Goal: Task Accomplishment & Management: Complete application form

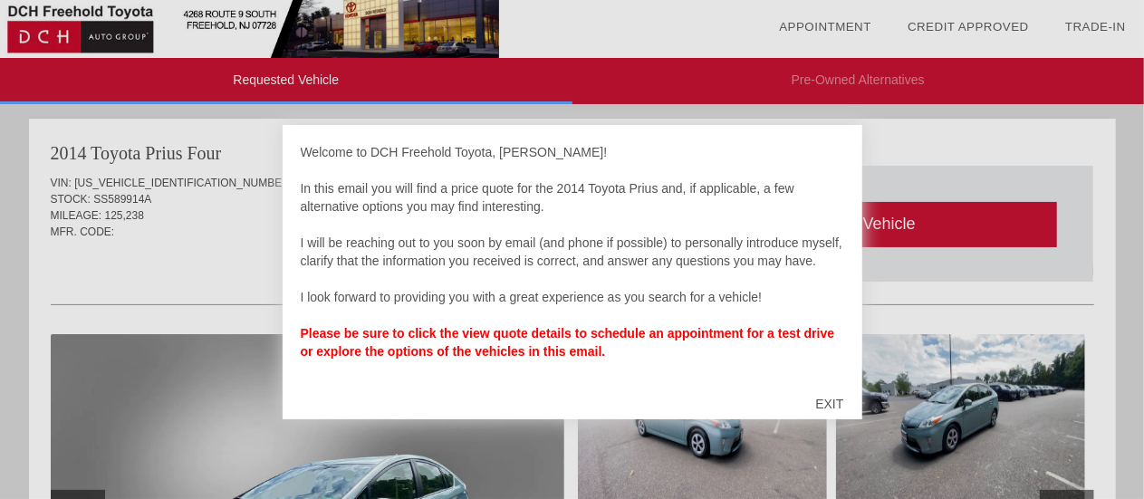
click at [830, 405] on div "EXIT" at bounding box center [829, 404] width 64 height 54
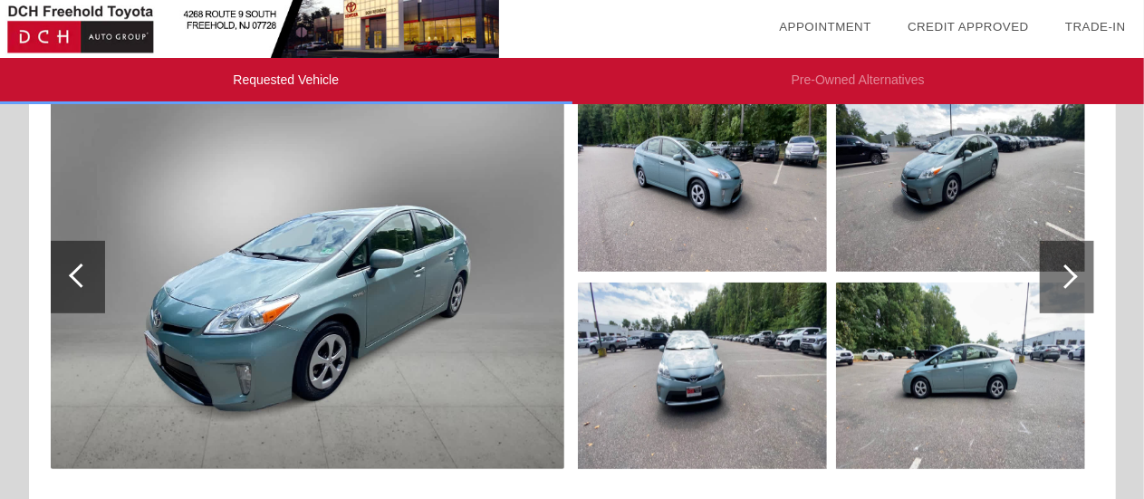
scroll to position [258, 0]
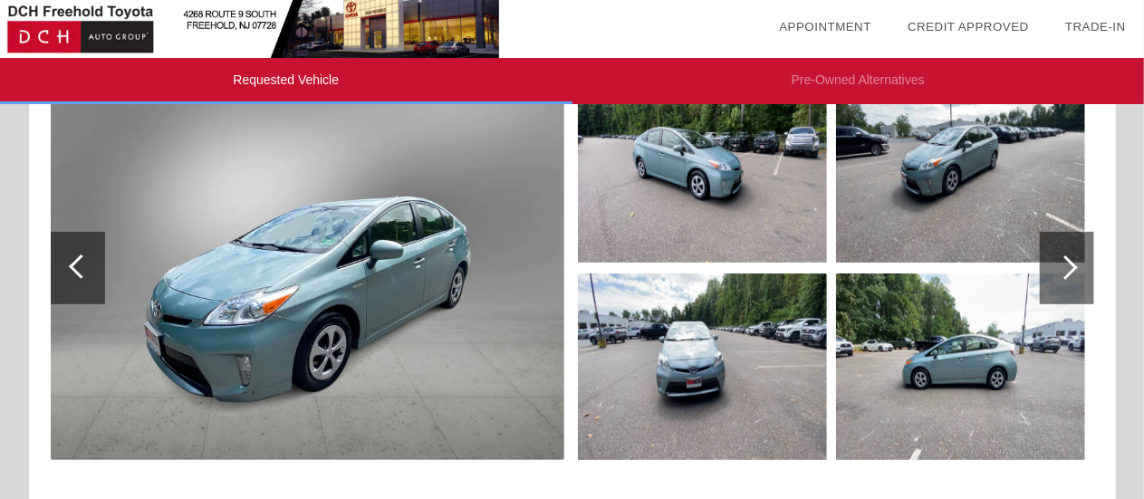
click at [94, 263] on div at bounding box center [78, 268] width 54 height 72
click at [1067, 264] on div at bounding box center [1065, 267] width 24 height 24
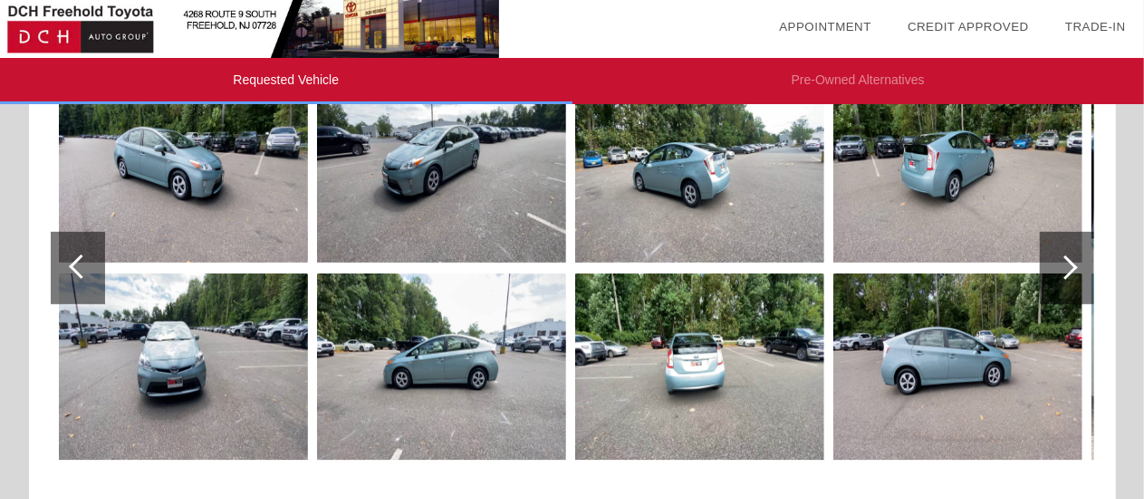
click at [1067, 264] on div at bounding box center [1065, 267] width 24 height 24
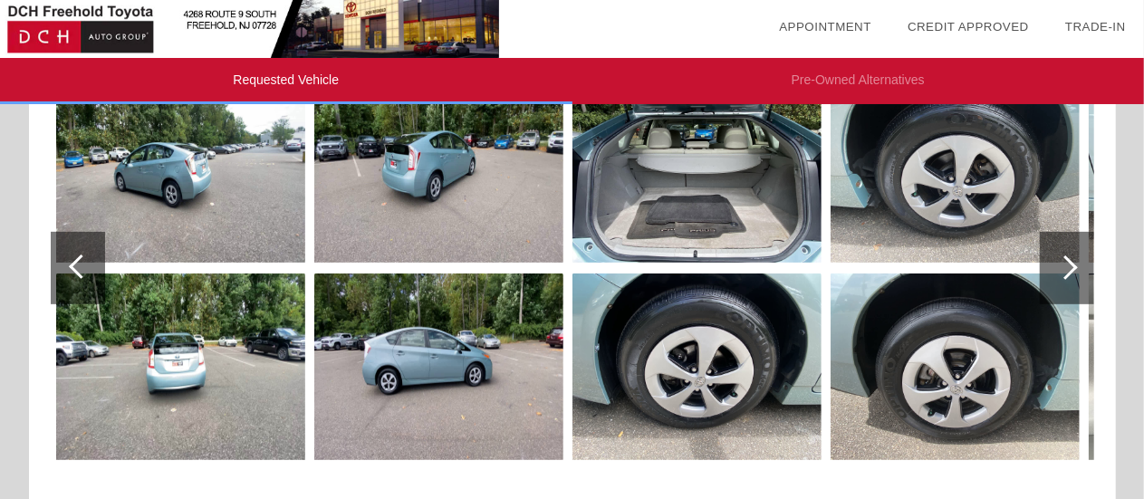
click at [1067, 264] on div at bounding box center [1065, 267] width 24 height 24
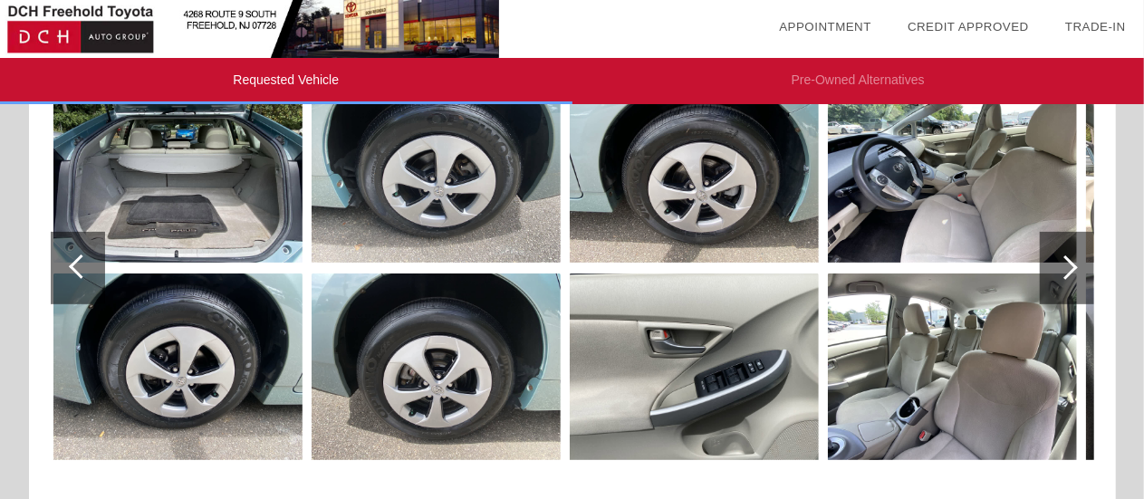
click at [1067, 264] on div at bounding box center [1065, 267] width 24 height 24
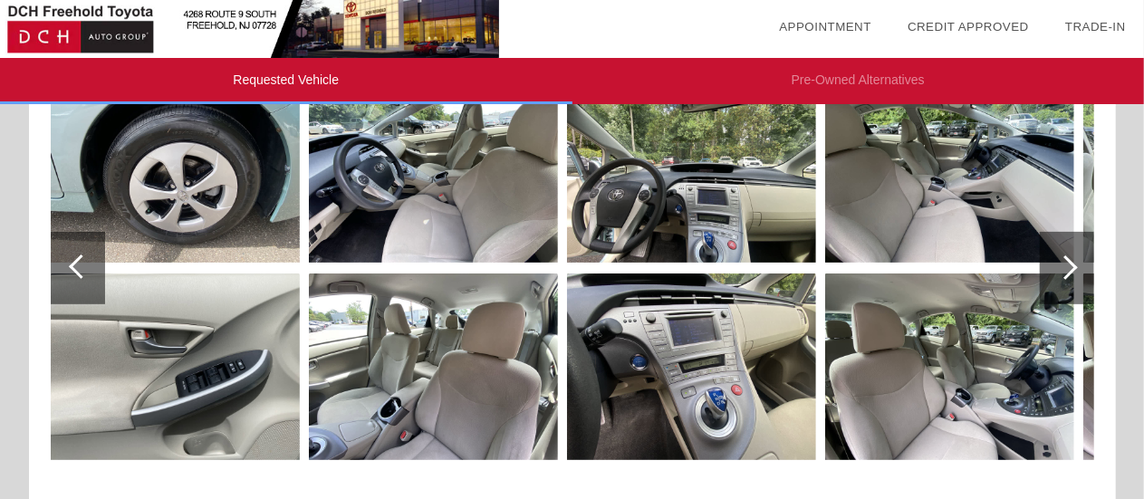
click at [1067, 264] on div at bounding box center [1065, 267] width 24 height 24
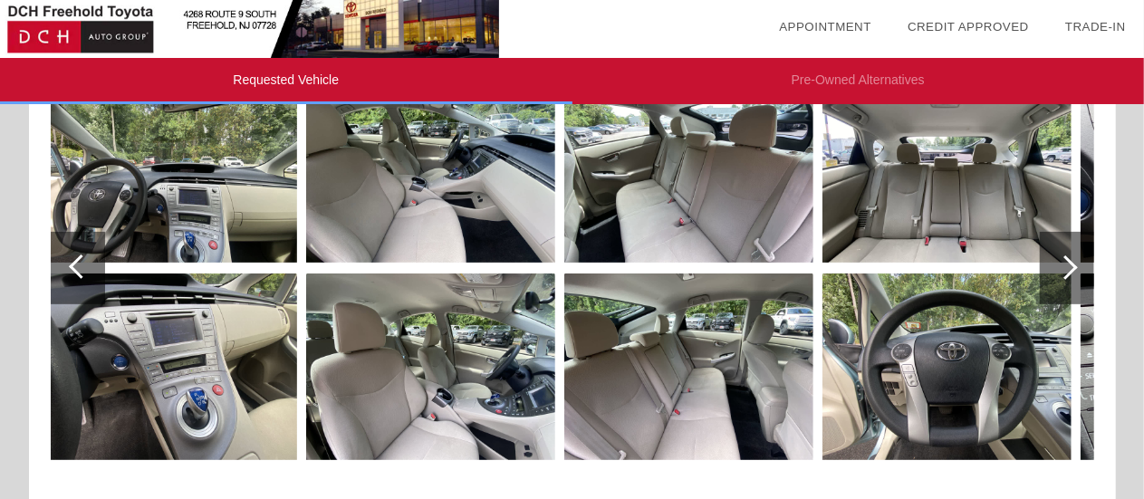
click at [1067, 264] on div at bounding box center [1065, 267] width 24 height 24
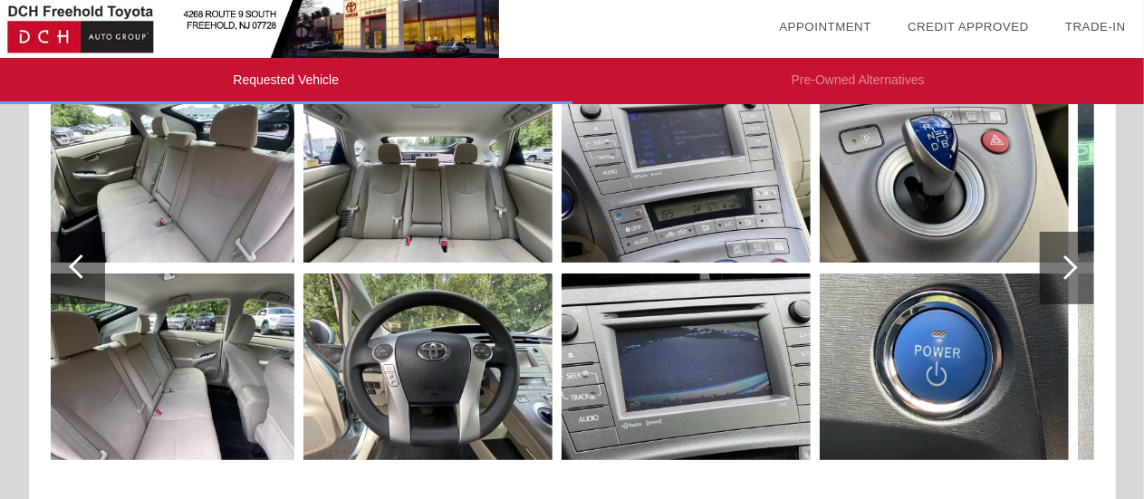
click at [1067, 264] on div at bounding box center [1065, 267] width 24 height 24
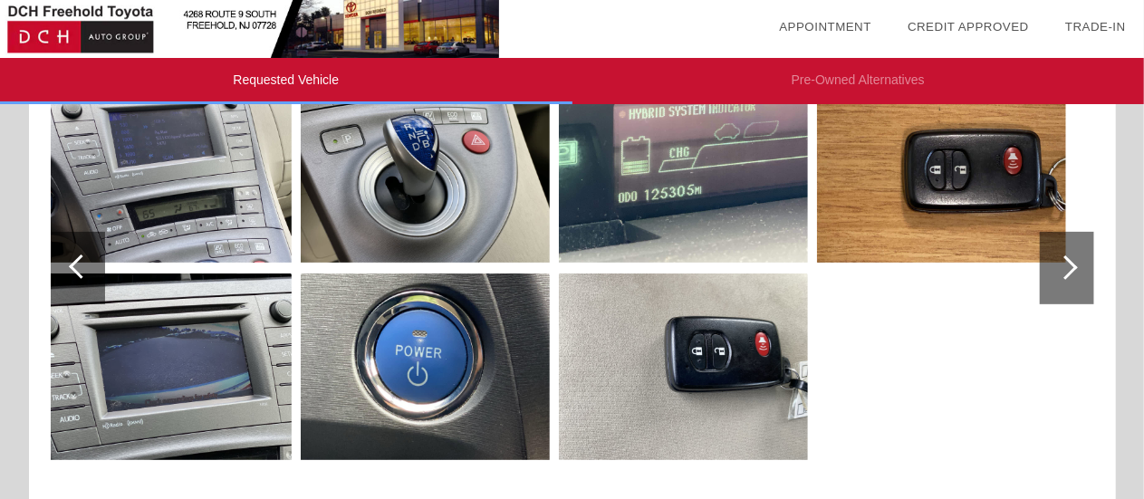
click at [1067, 264] on div at bounding box center [1065, 267] width 24 height 24
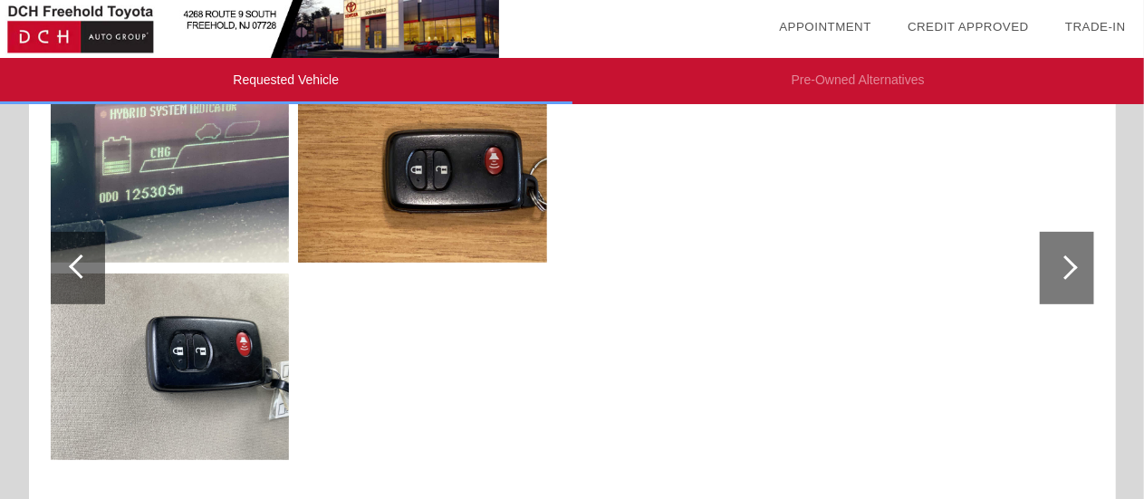
click at [79, 281] on div at bounding box center [78, 268] width 54 height 72
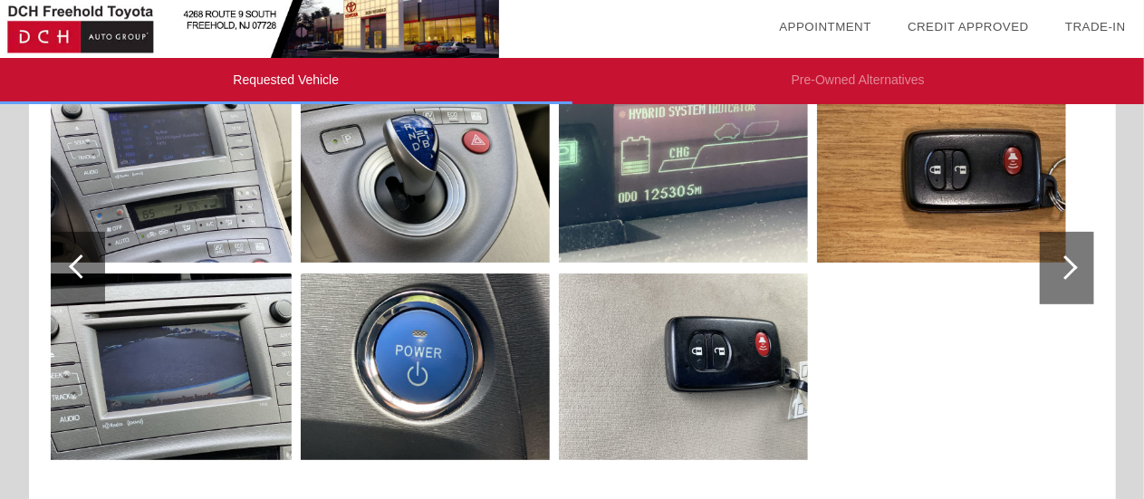
click at [79, 281] on div at bounding box center [78, 268] width 54 height 72
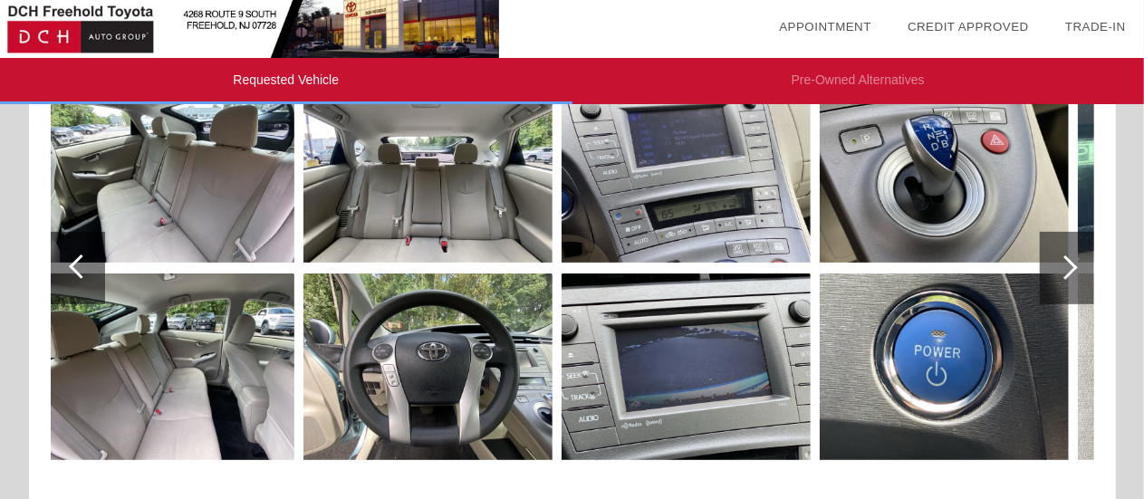
click at [79, 281] on div at bounding box center [78, 268] width 54 height 72
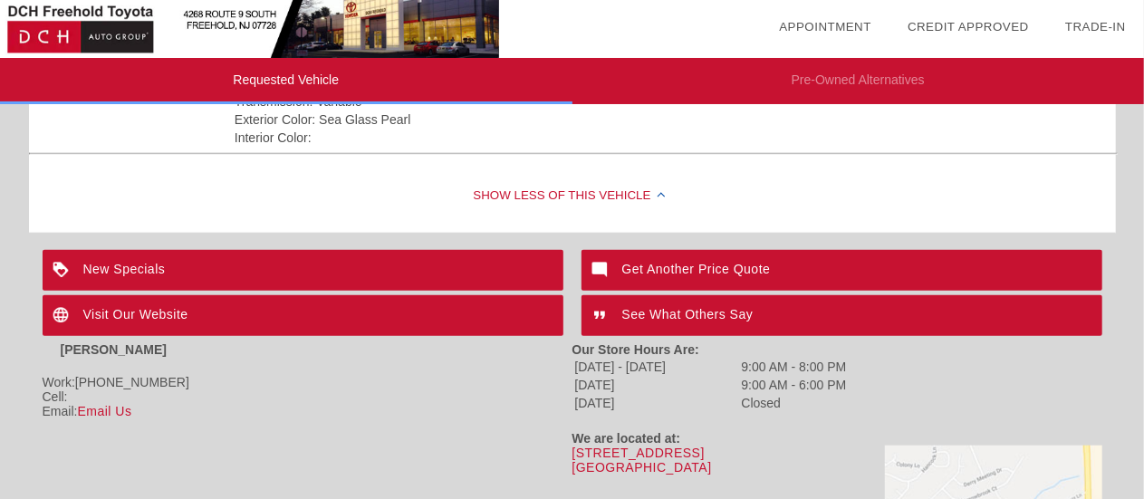
scroll to position [719, 0]
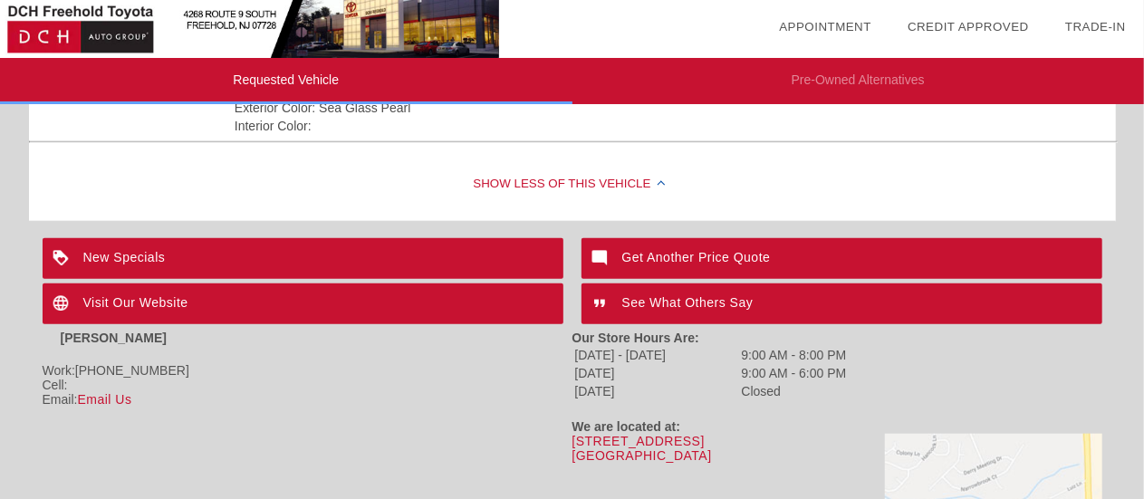
click at [440, 343] on div "[PERSON_NAME]" at bounding box center [308, 347] width 530 height 33
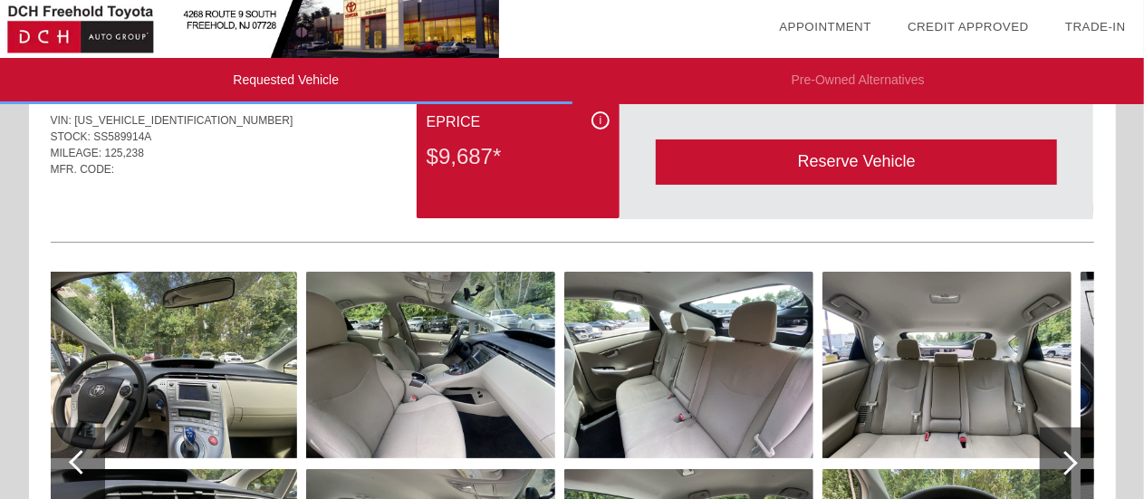
scroll to position [88, 0]
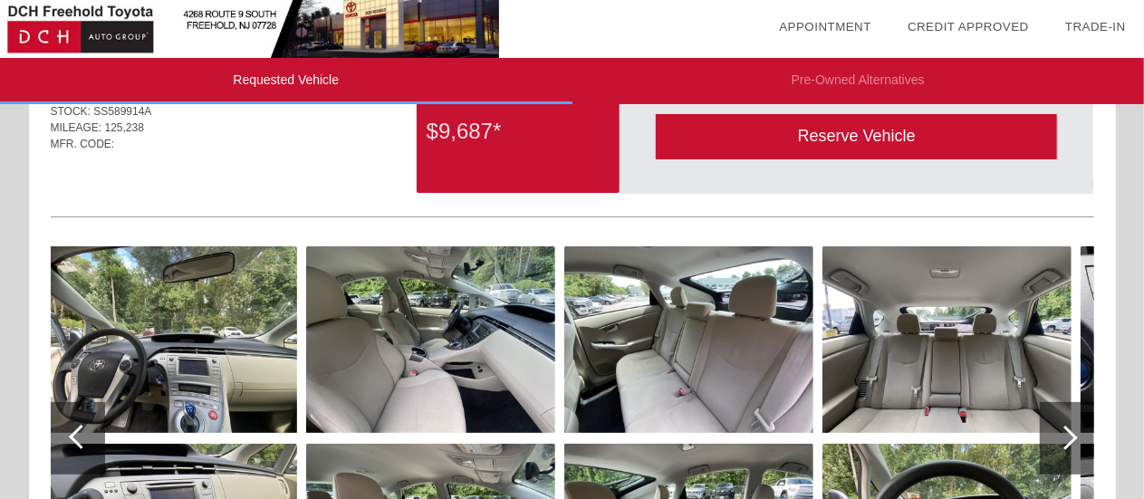
click at [652, 322] on img at bounding box center [688, 339] width 249 height 187
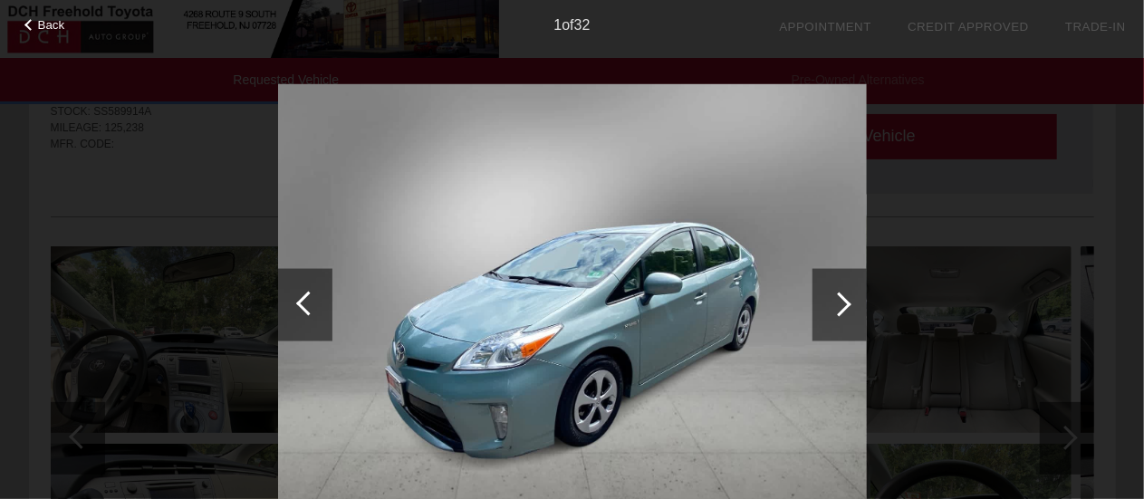
click at [850, 307] on div at bounding box center [839, 304] width 54 height 72
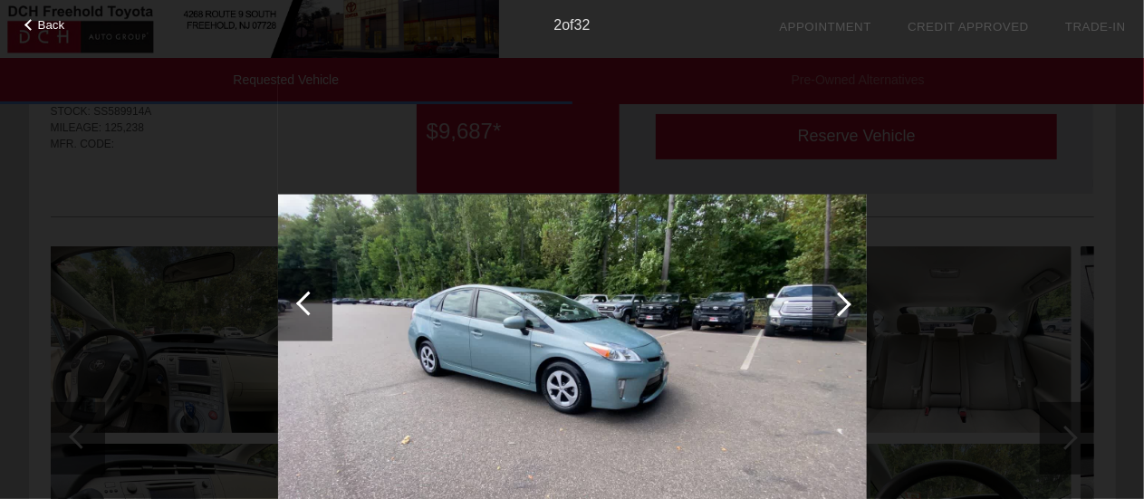
click at [850, 307] on div at bounding box center [839, 304] width 54 height 72
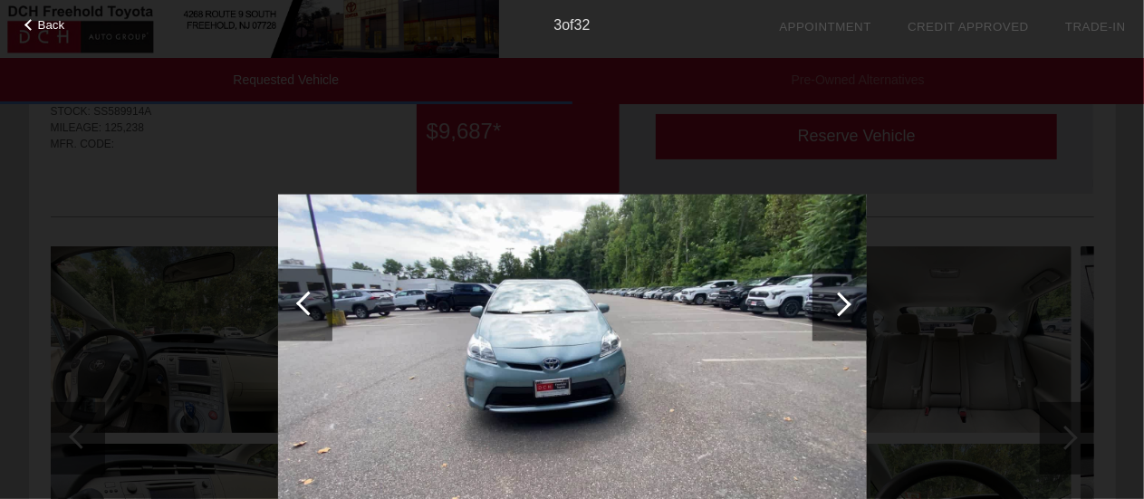
click at [850, 307] on div at bounding box center [839, 304] width 54 height 72
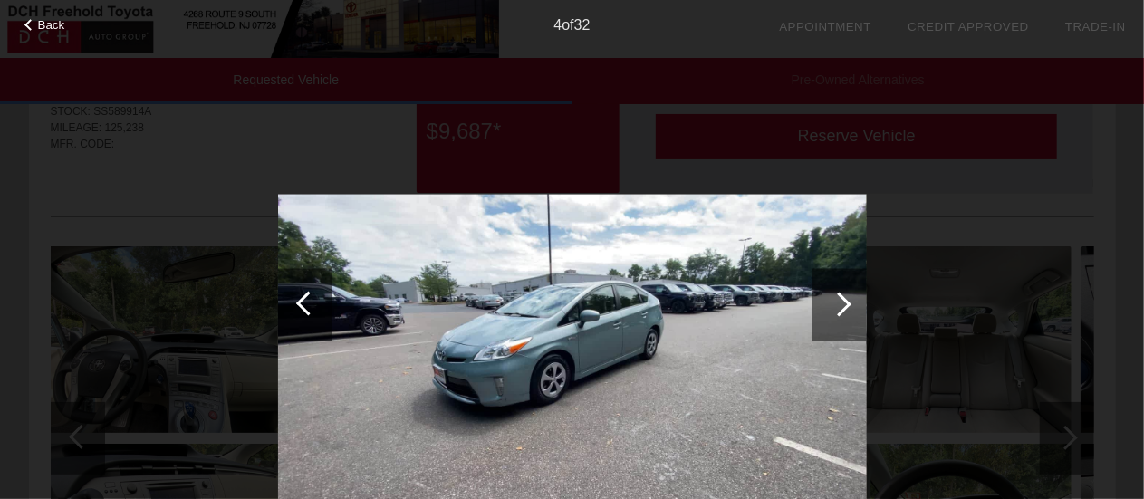
click at [850, 307] on div at bounding box center [839, 304] width 54 height 72
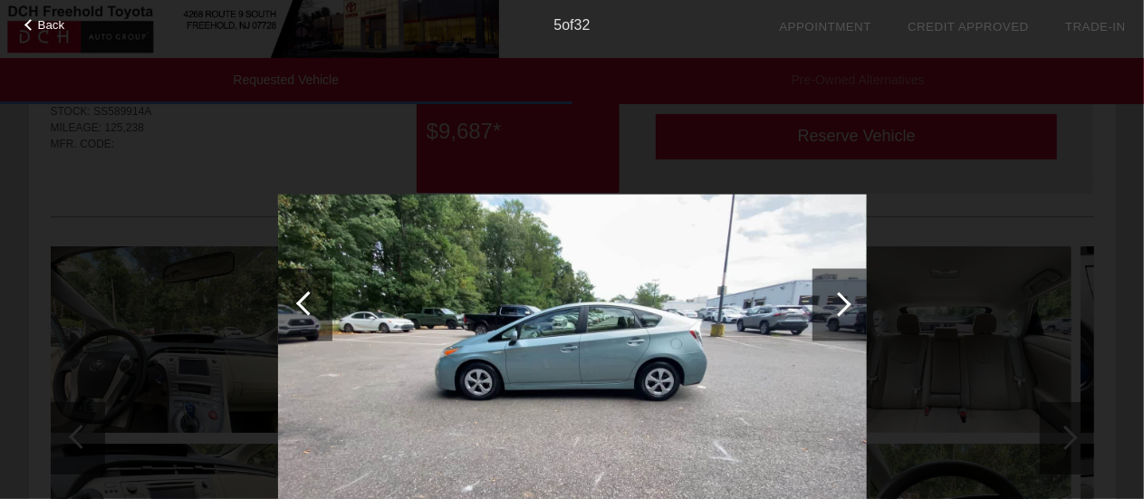
click at [850, 307] on div at bounding box center [839, 304] width 54 height 72
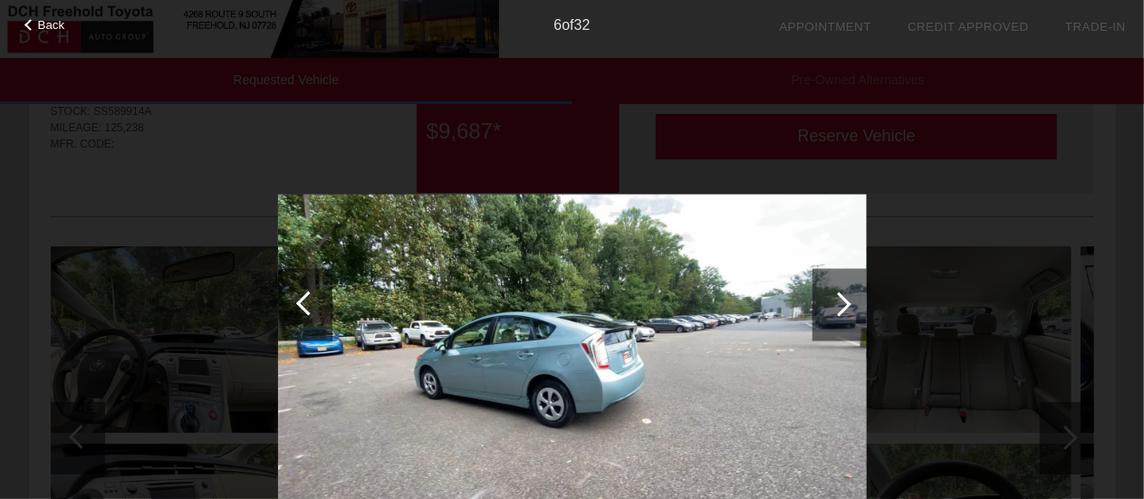
click at [850, 307] on div at bounding box center [839, 304] width 54 height 72
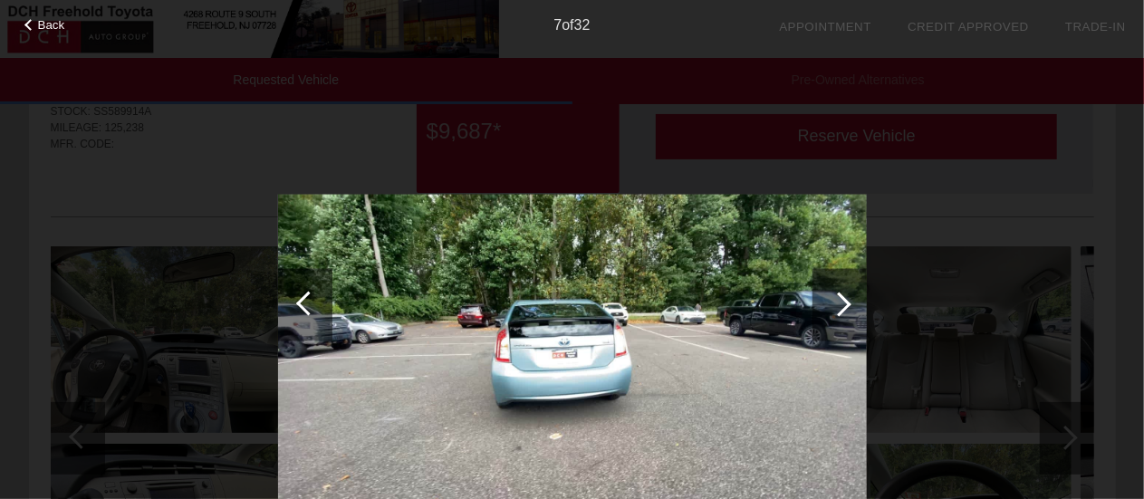
click at [850, 307] on div at bounding box center [839, 304] width 54 height 72
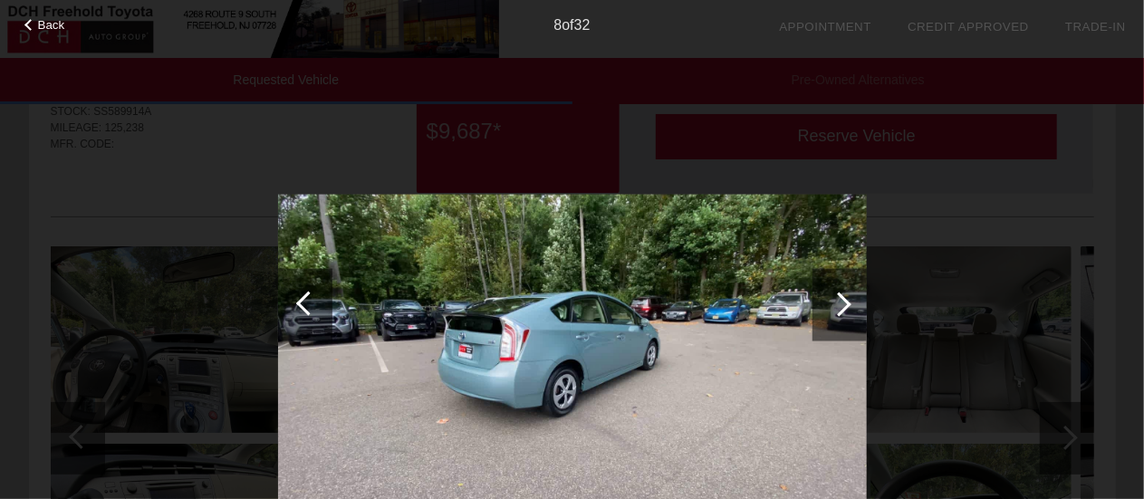
click at [850, 307] on div at bounding box center [839, 304] width 54 height 72
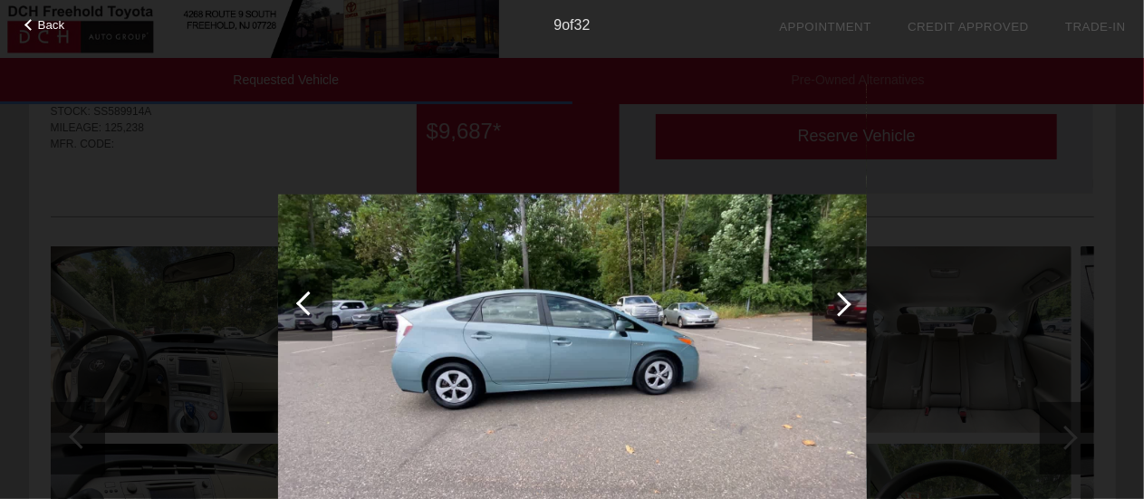
click at [850, 307] on div at bounding box center [839, 304] width 54 height 72
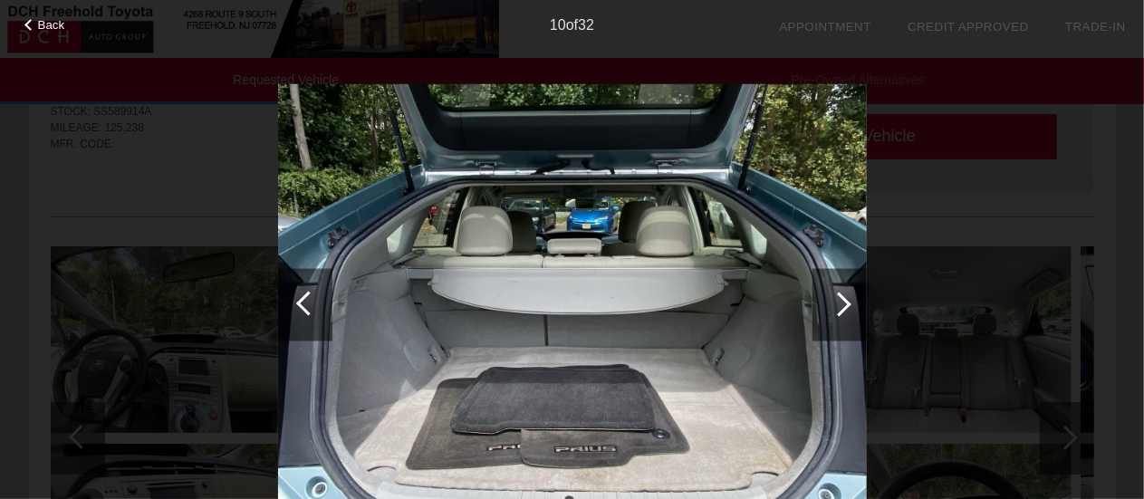
click at [850, 307] on div at bounding box center [839, 304] width 54 height 72
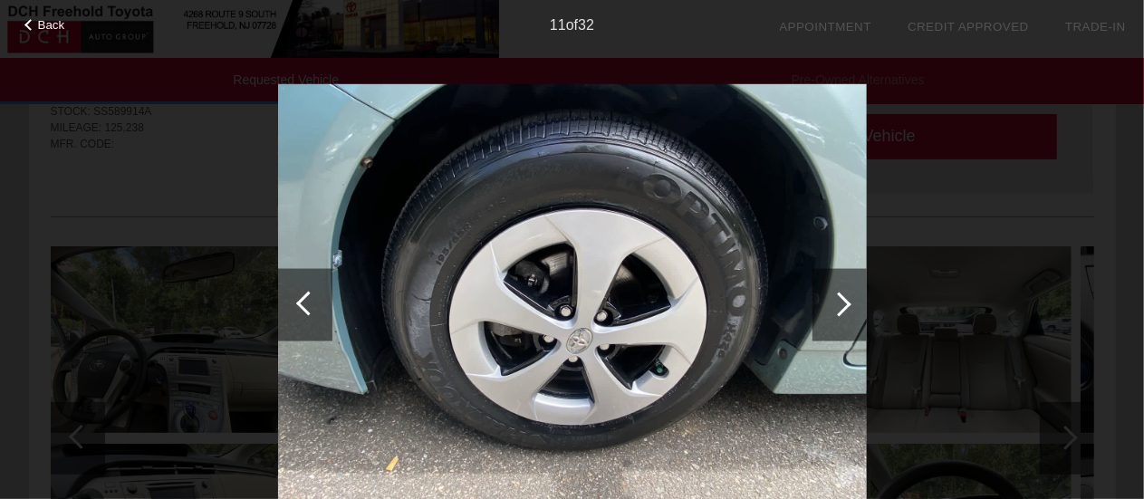
click at [850, 307] on div at bounding box center [839, 304] width 54 height 72
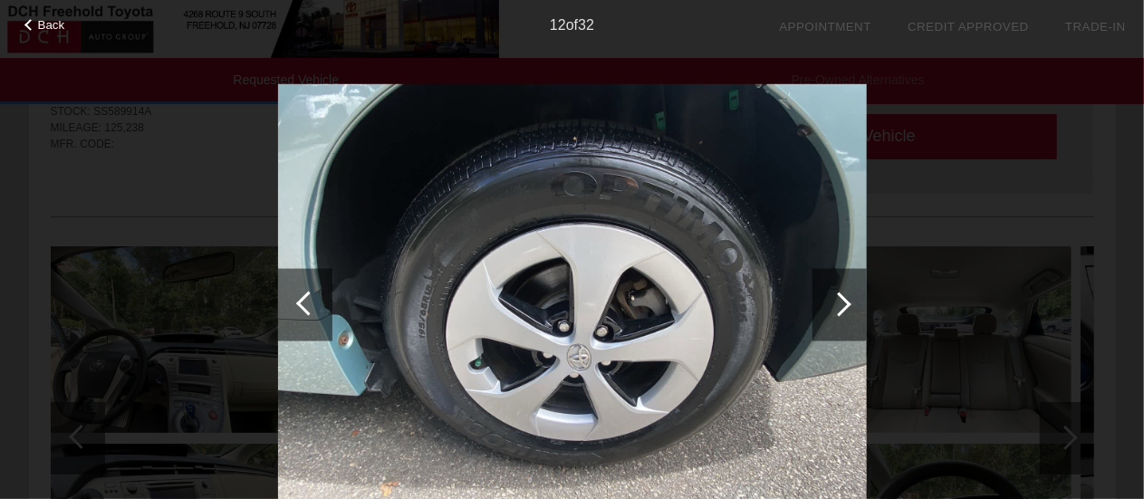
click at [850, 307] on div at bounding box center [839, 304] width 54 height 72
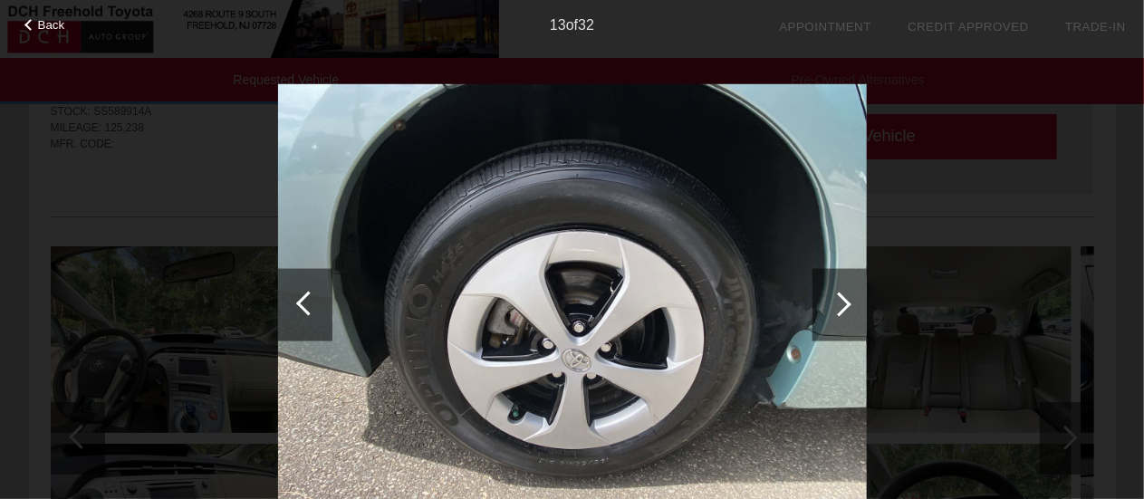
click at [850, 307] on div at bounding box center [839, 304] width 54 height 72
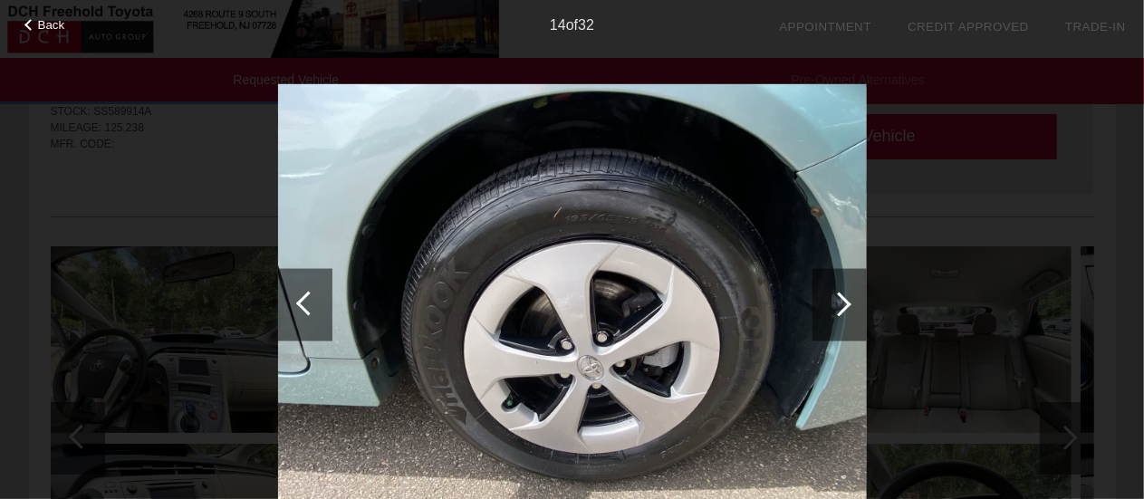
click at [850, 307] on div at bounding box center [839, 304] width 54 height 72
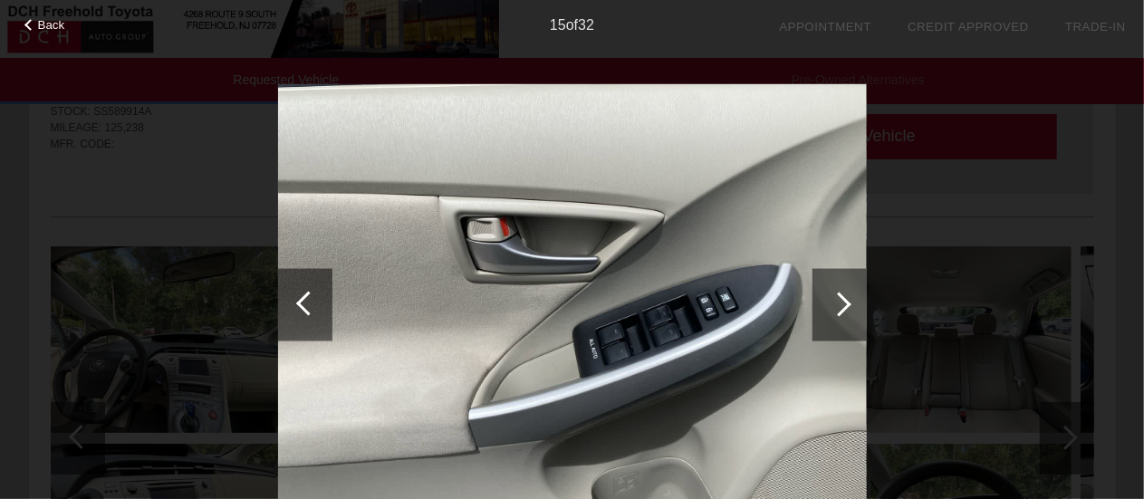
click at [850, 307] on div at bounding box center [839, 304] width 54 height 72
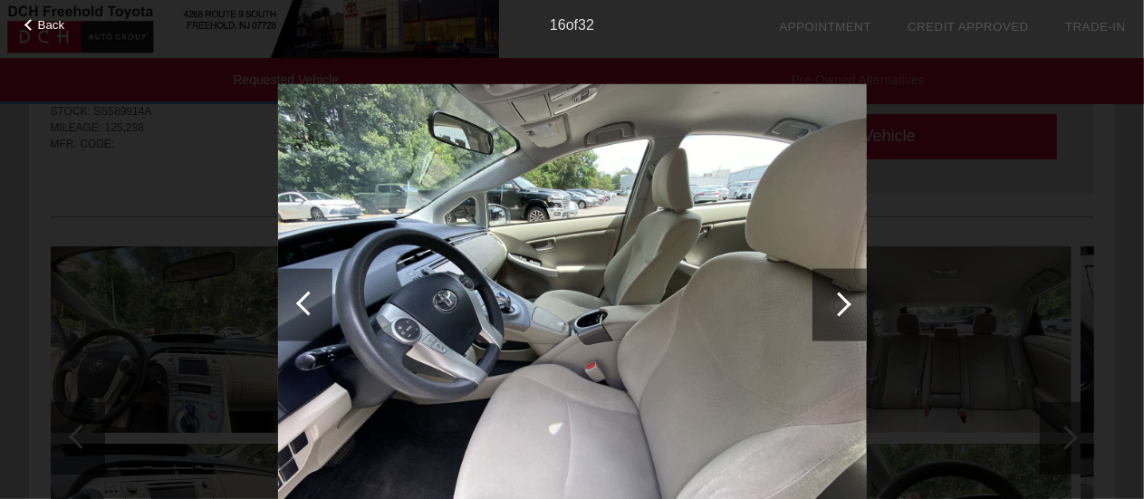
click at [713, 322] on img at bounding box center [572, 305] width 589 height 442
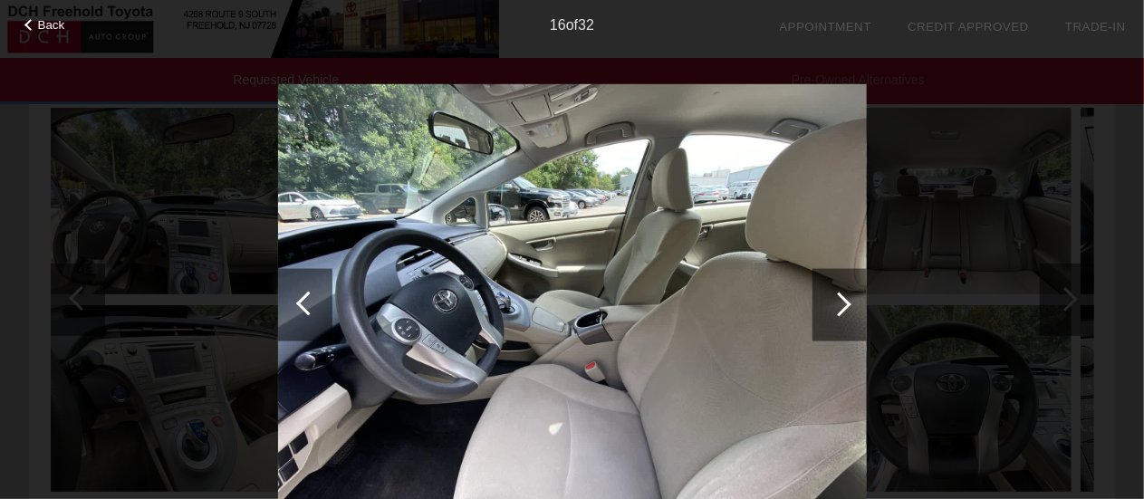
scroll to position [227, 0]
click at [834, 308] on div at bounding box center [839, 304] width 24 height 24
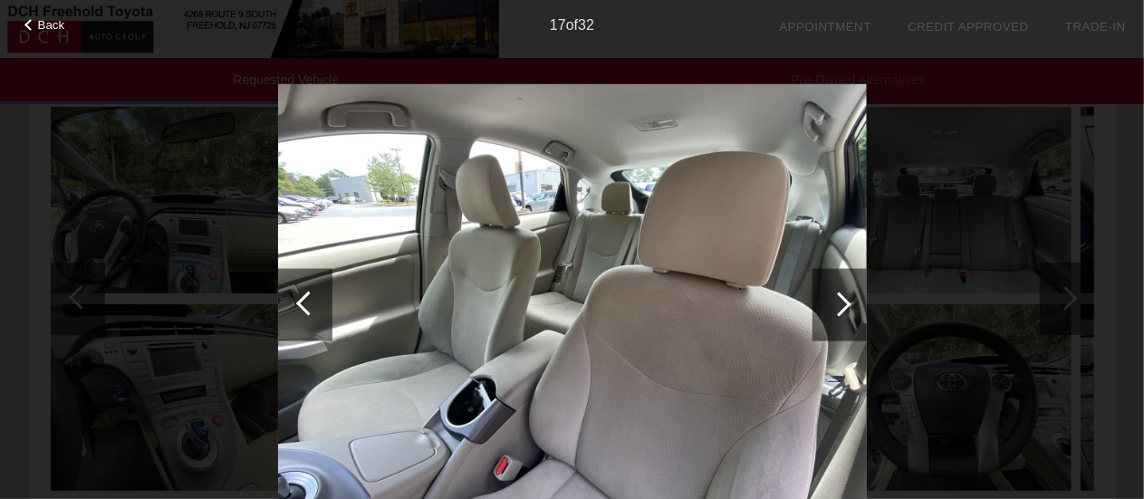
click at [841, 296] on div at bounding box center [839, 304] width 24 height 24
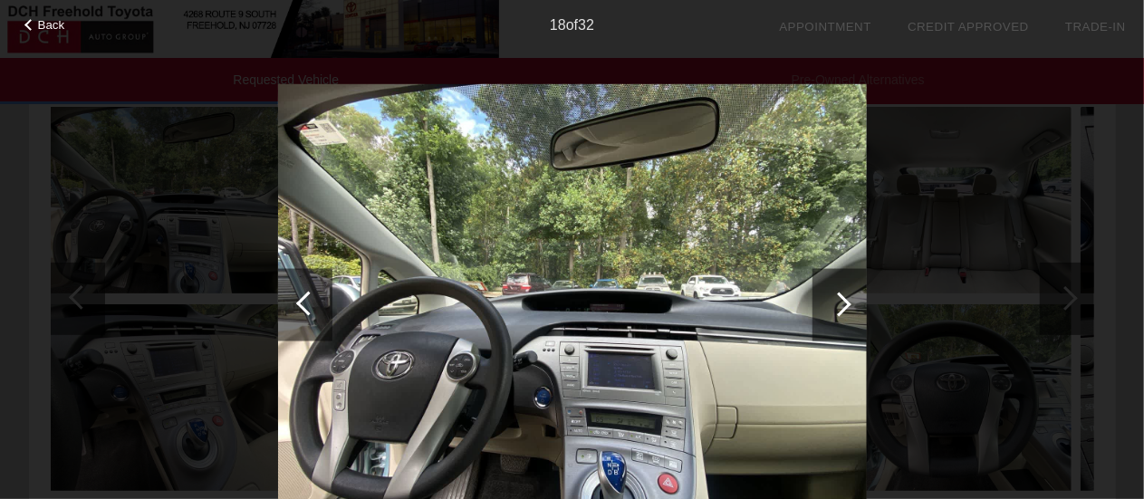
click at [841, 296] on div at bounding box center [839, 304] width 24 height 24
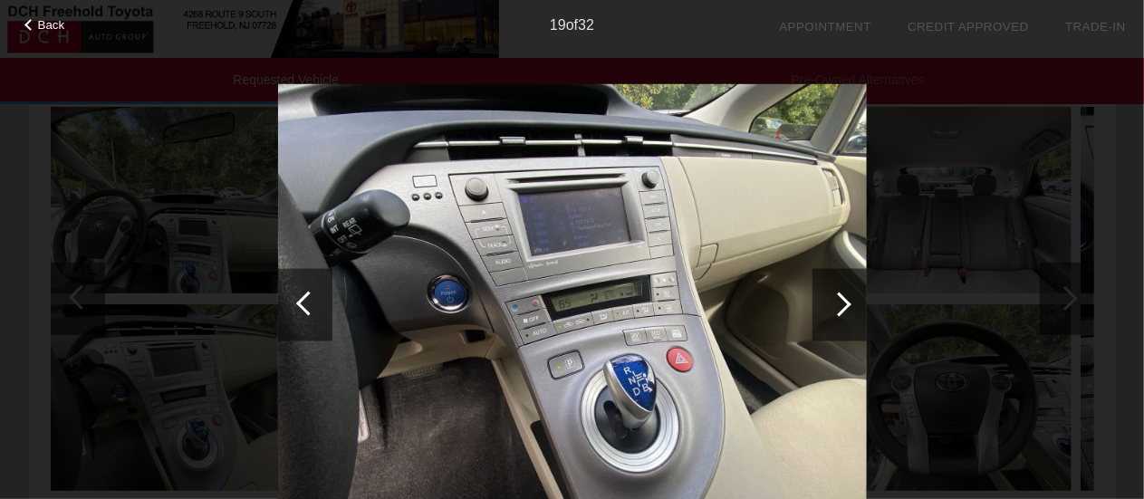
click at [841, 296] on div at bounding box center [839, 304] width 24 height 24
